Goal: Check status: Check status

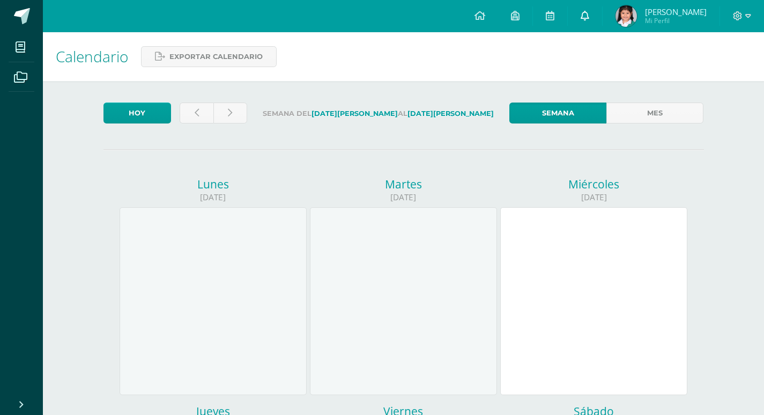
click at [590, 12] on span at bounding box center [585, 16] width 9 height 12
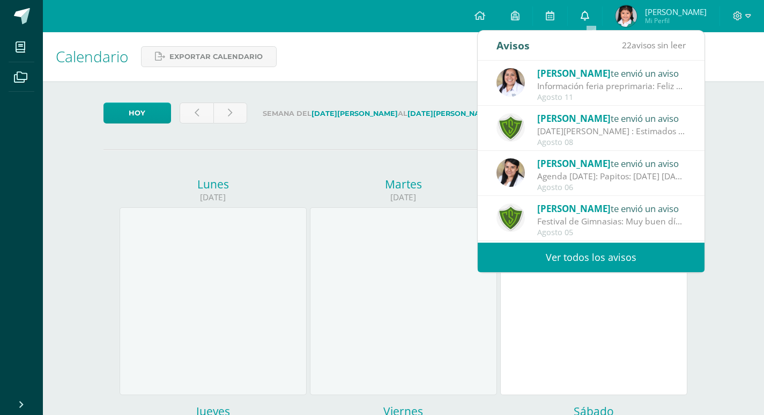
click at [590, 12] on icon at bounding box center [585, 16] width 9 height 10
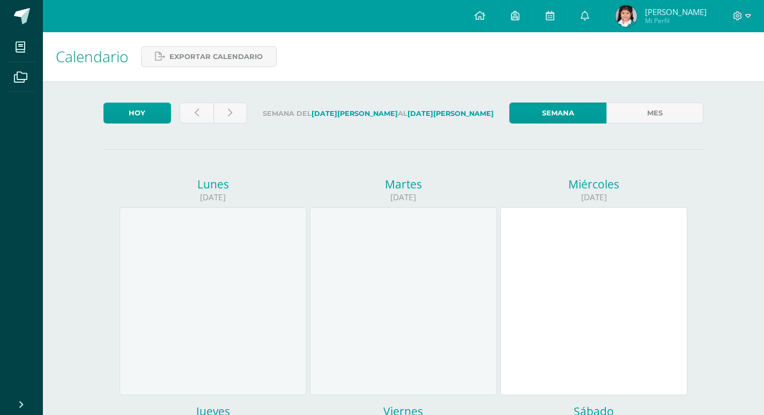
click at [695, 20] on span "Mi Perfil" at bounding box center [676, 20] width 62 height 9
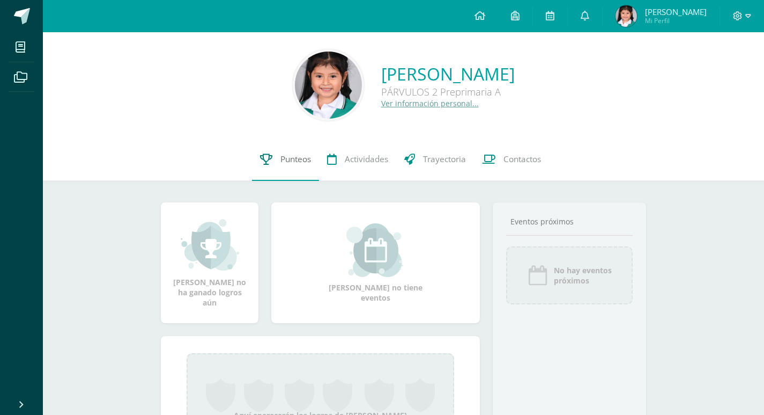
click at [273, 160] on link "Punteos" at bounding box center [285, 159] width 67 height 43
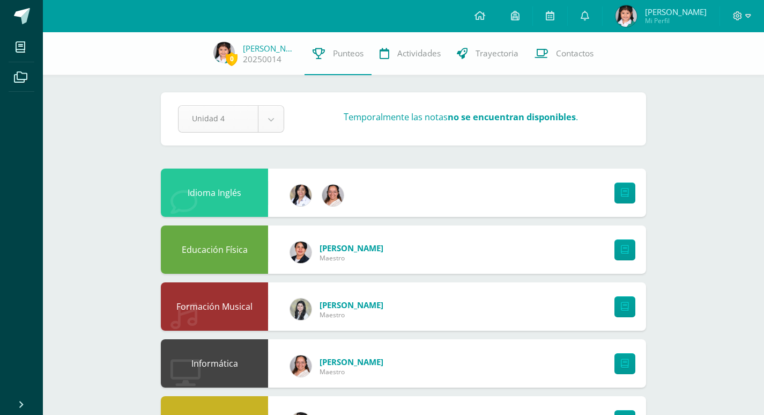
click at [282, 120] on body "Mis cursos Archivos Cerrar panel Artes Visuales PÁRVULOS 2 Preprimaria "A" Dest…" at bounding box center [382, 346] width 764 height 693
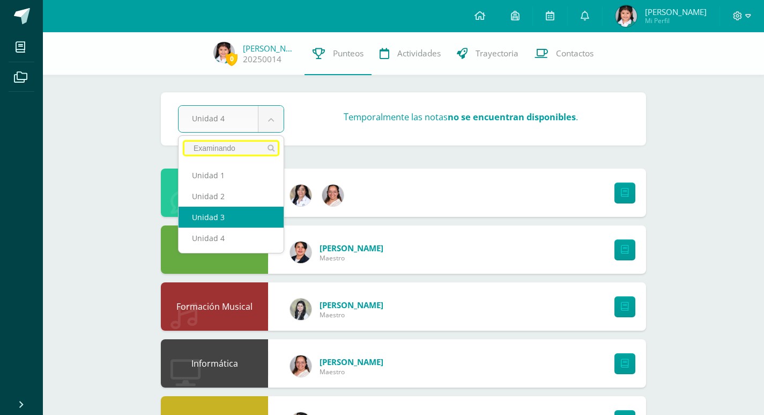
select select "Unidad 3"
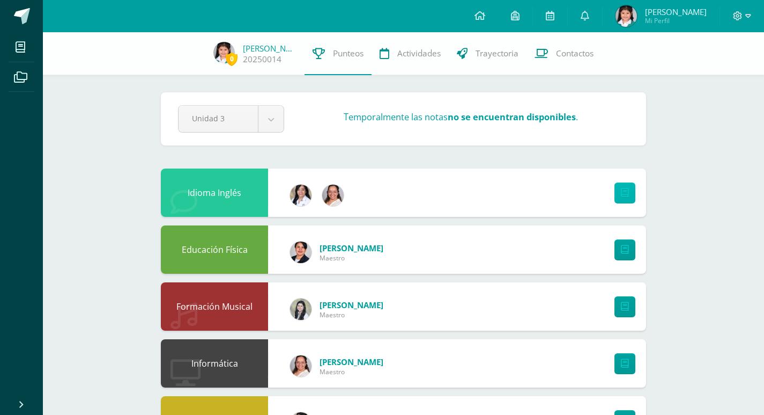
click at [621, 195] on link at bounding box center [625, 192] width 21 height 21
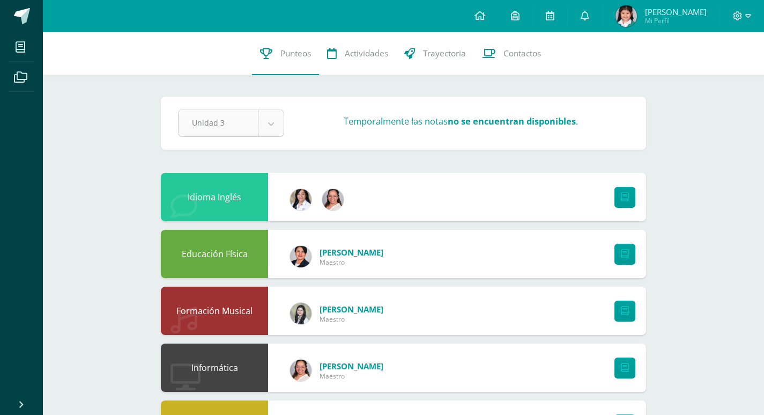
click at [279, 126] on body "Mis cursos Archivos Cerrar panel Artes Visuales PÁRVULOS 2 Preprimaria "A" Dest…" at bounding box center [382, 348] width 764 height 697
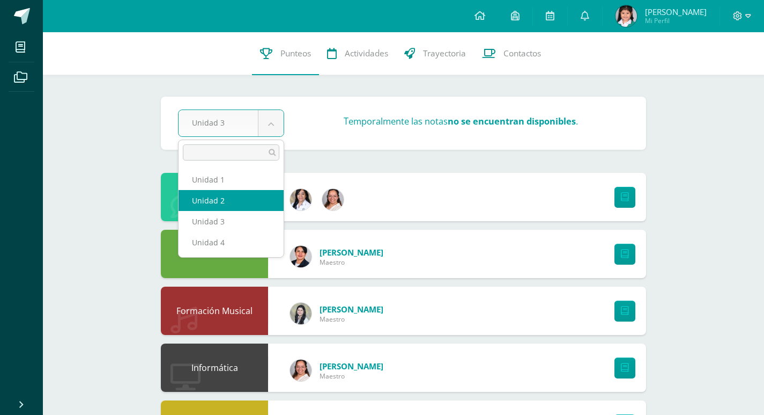
select select "Unidad 2"
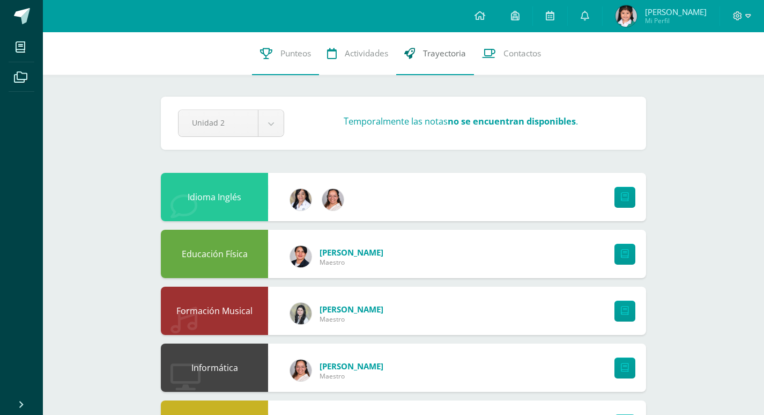
click at [436, 48] on span "Trayectoria" at bounding box center [444, 53] width 43 height 11
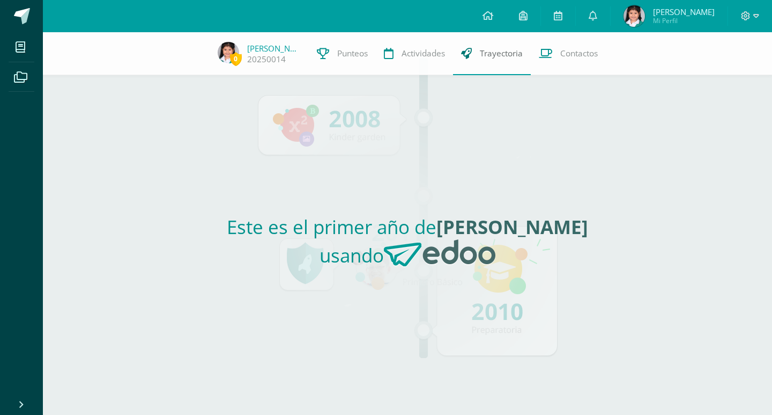
click at [483, 53] on span "Trayectoria" at bounding box center [501, 53] width 43 height 11
click at [429, 61] on link "Actividades" at bounding box center [414, 53] width 77 height 43
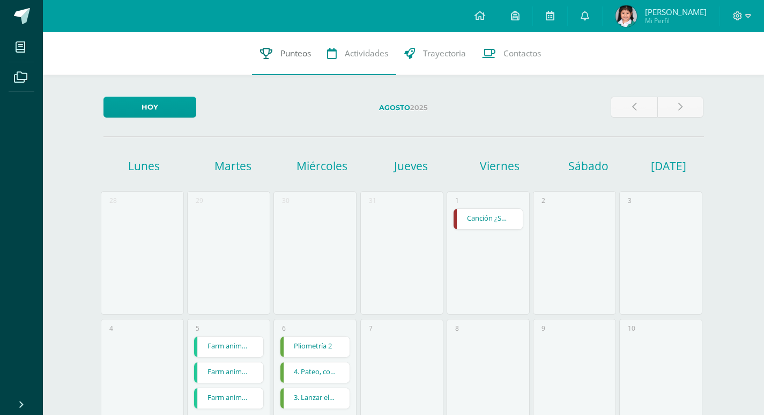
click at [275, 62] on link "Punteos" at bounding box center [285, 53] width 67 height 43
